Goal: Task Accomplishment & Management: Complete application form

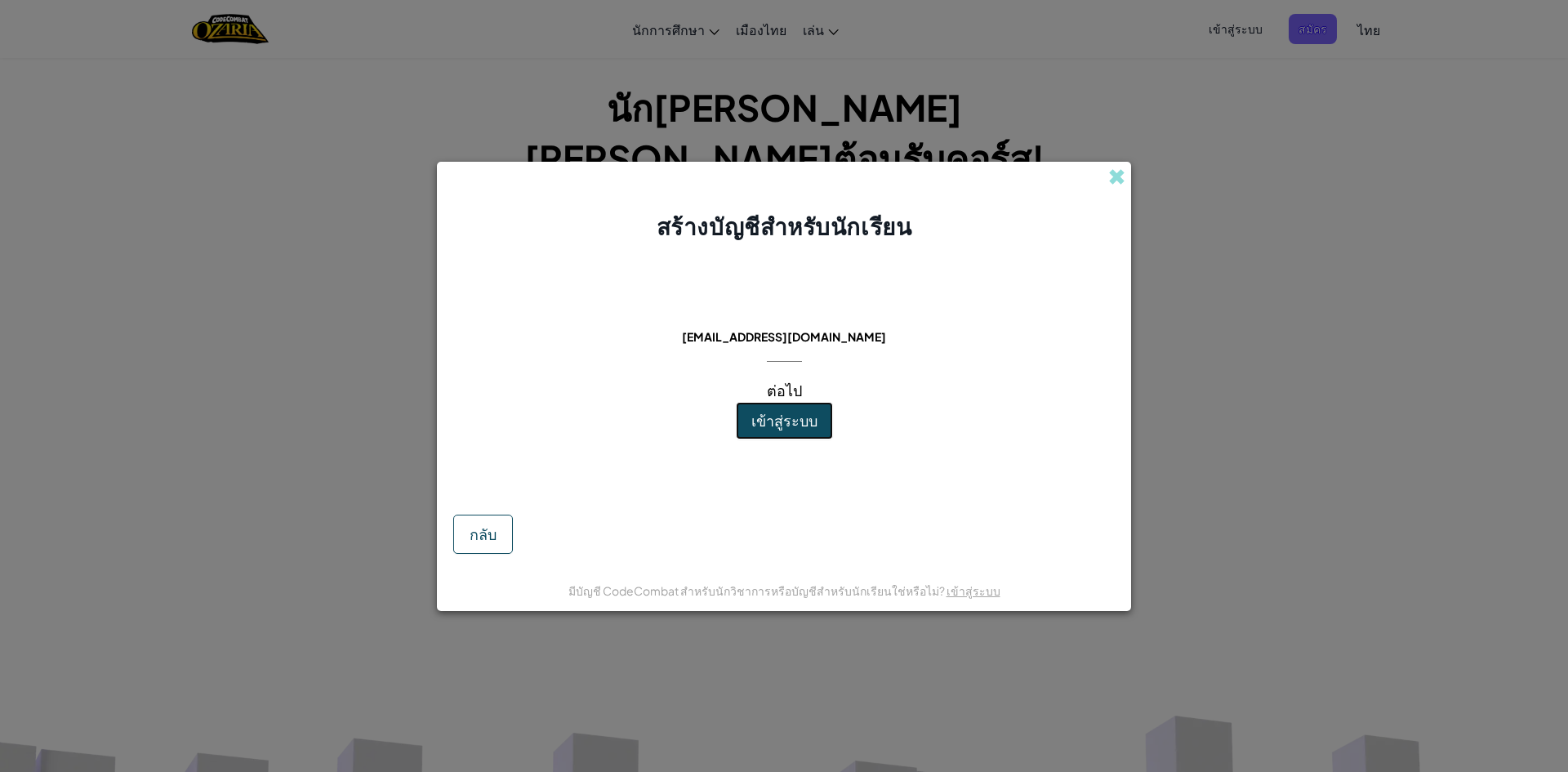
click at [787, 422] on font "เข้าสู่ระบบ" at bounding box center [784, 420] width 66 height 19
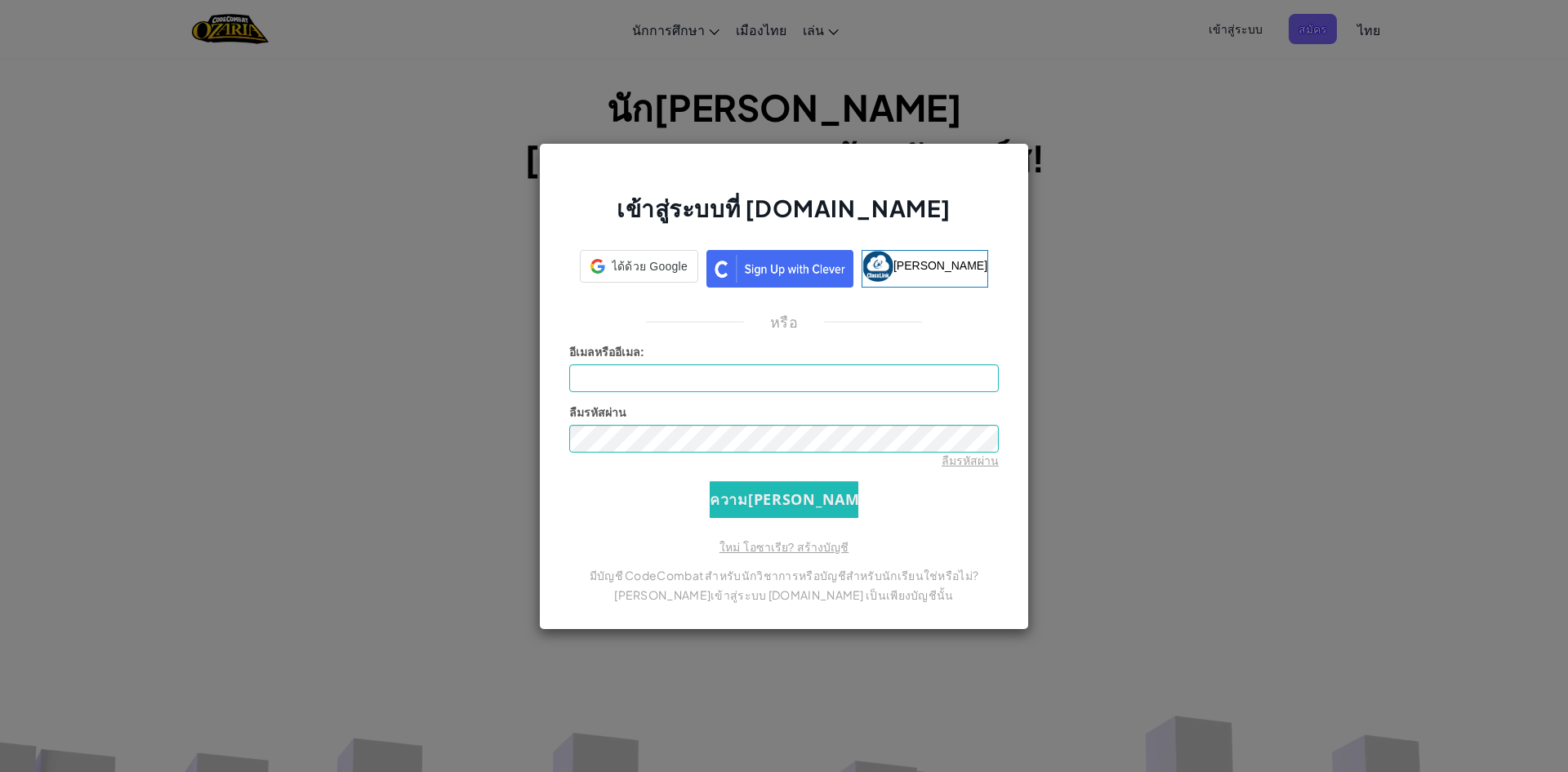
type input "[EMAIL_ADDRESS][DOMAIN_NAME]"
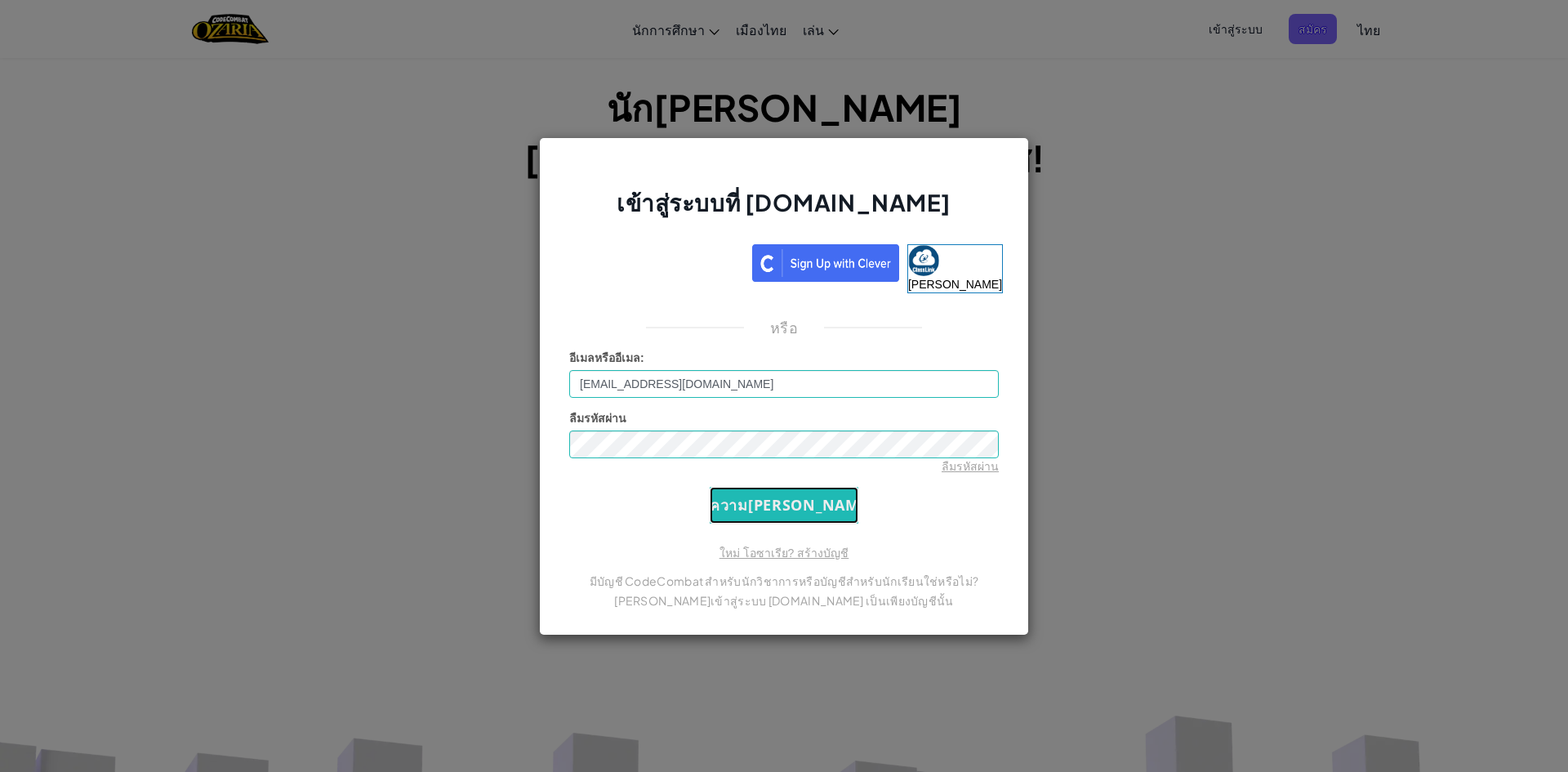
click at [812, 503] on input "ความ[PERSON_NAME]" at bounding box center [784, 505] width 149 height 36
